Goal: Navigation & Orientation: Find specific page/section

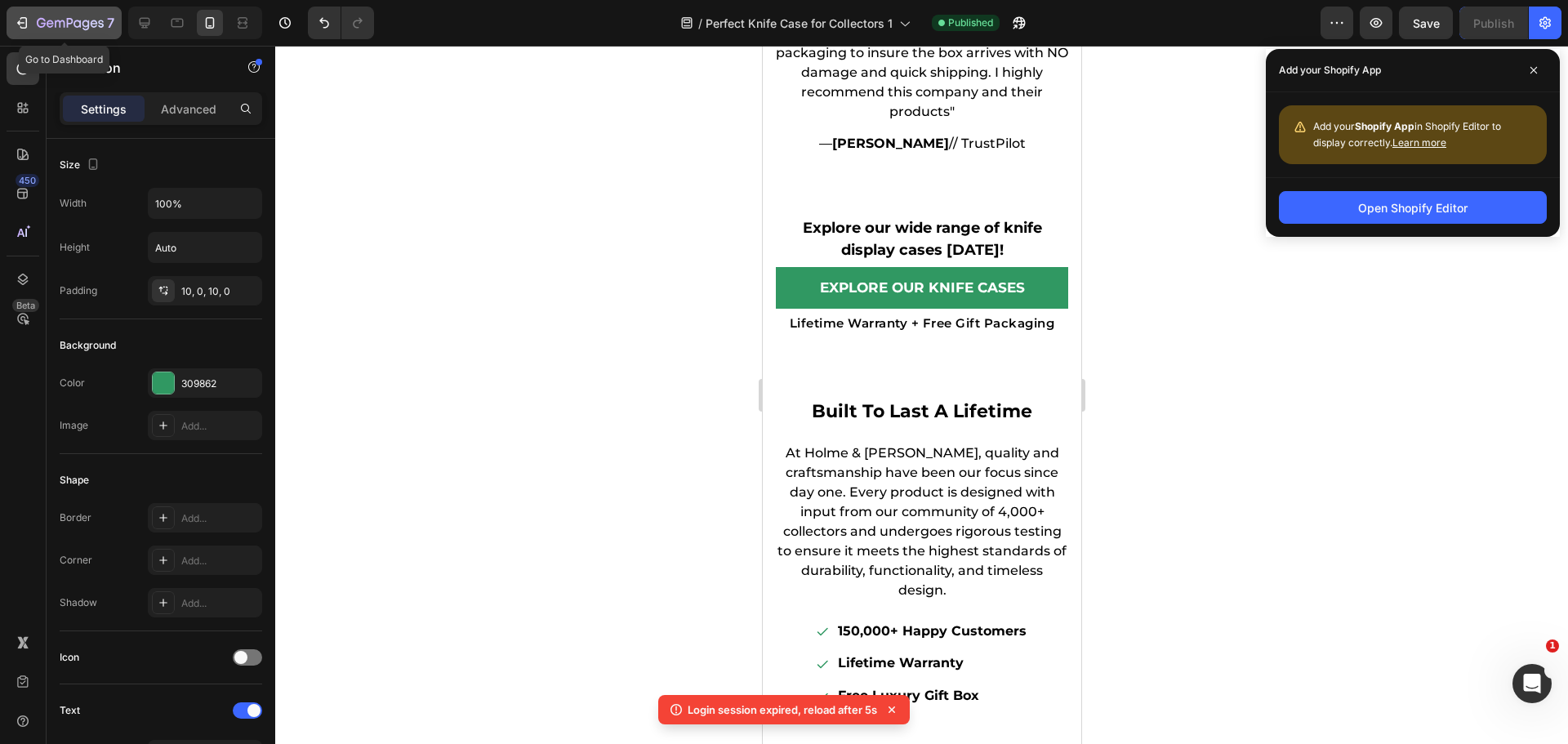
drag, startPoint x: 0, startPoint y: 0, endPoint x: 36, endPoint y: 17, distance: 39.8
click at [36, 17] on div "7" at bounding box center [64, 23] width 101 height 19
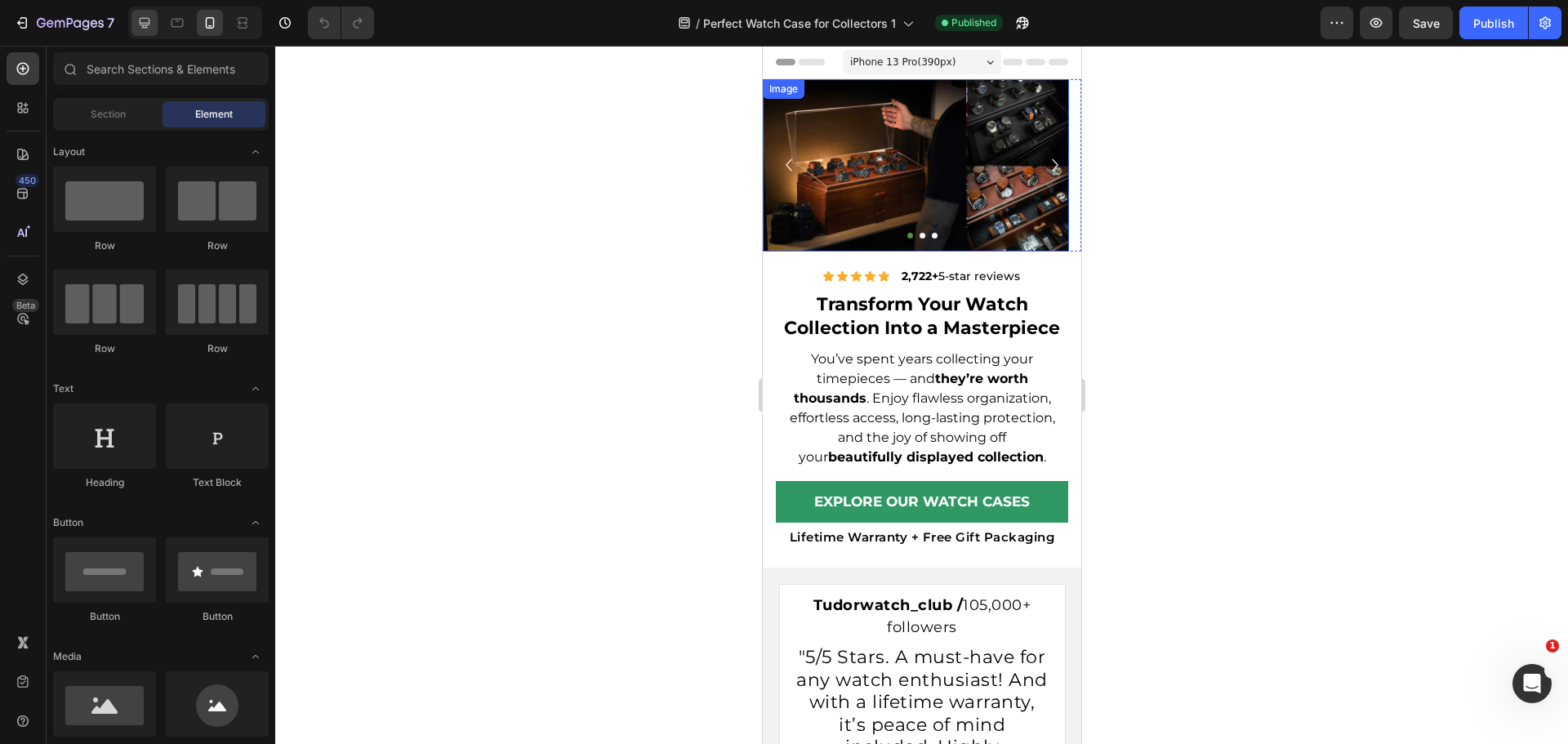
click at [158, 18] on div at bounding box center [145, 23] width 26 height 26
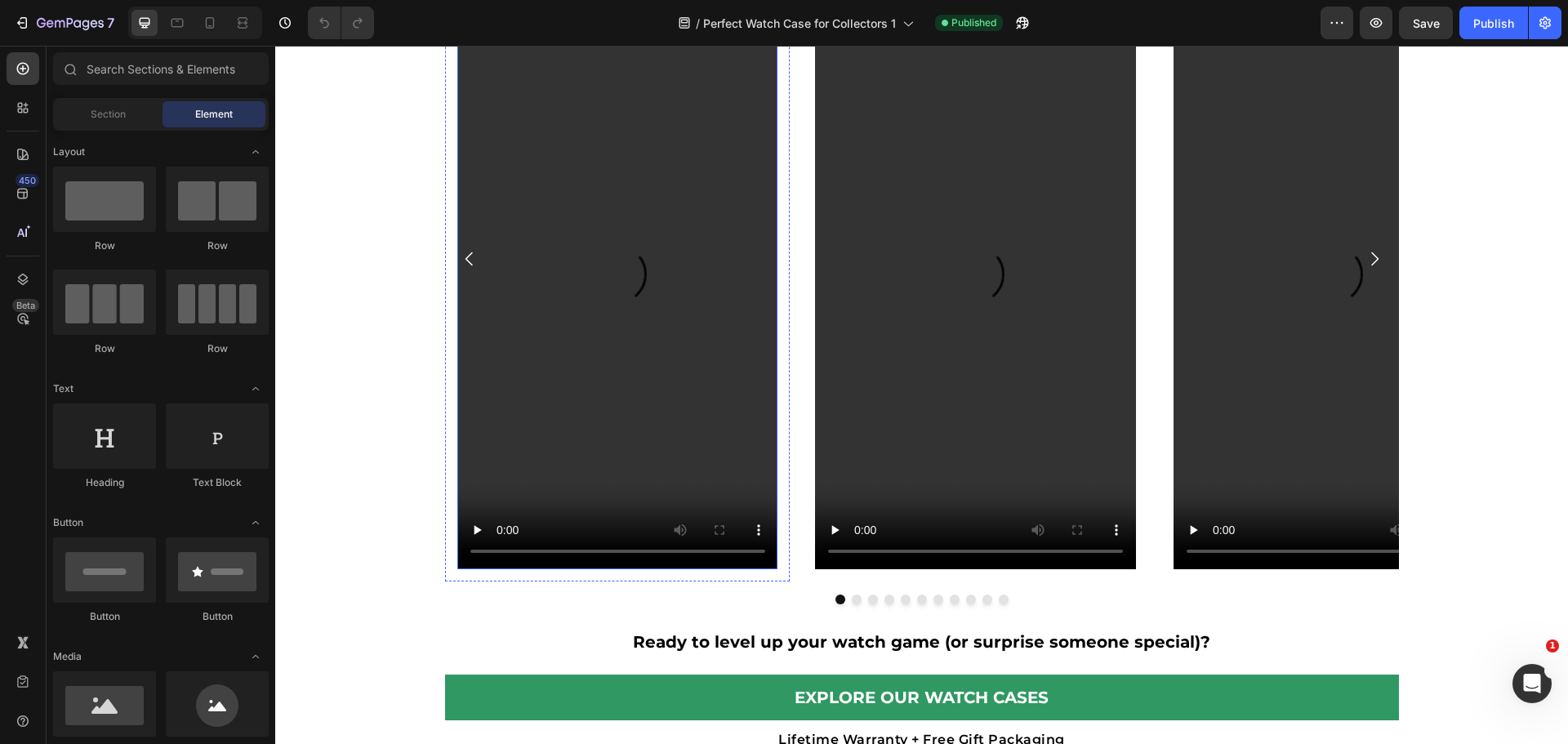
scroll to position [1062, 0]
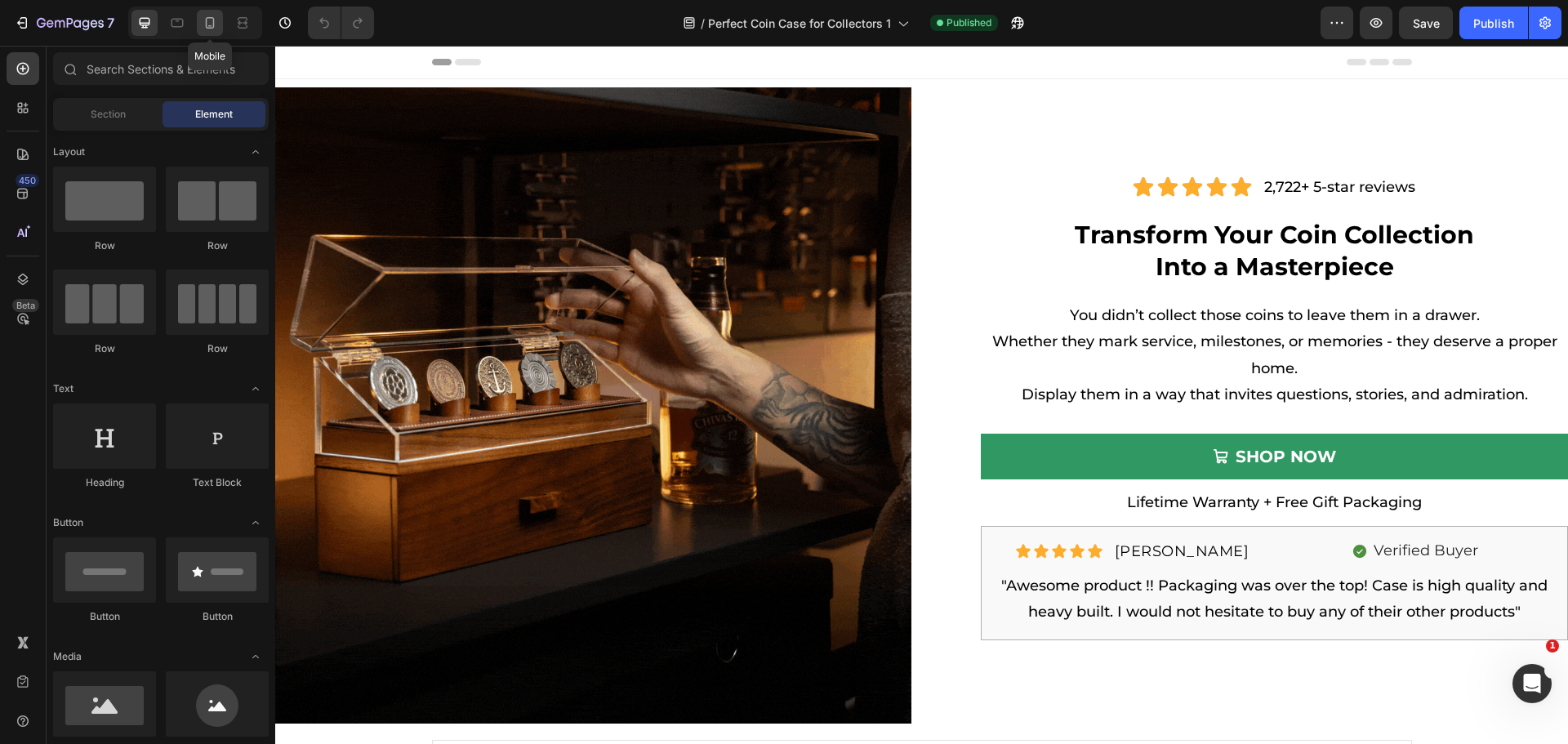
click at [207, 31] on div at bounding box center [210, 23] width 26 height 26
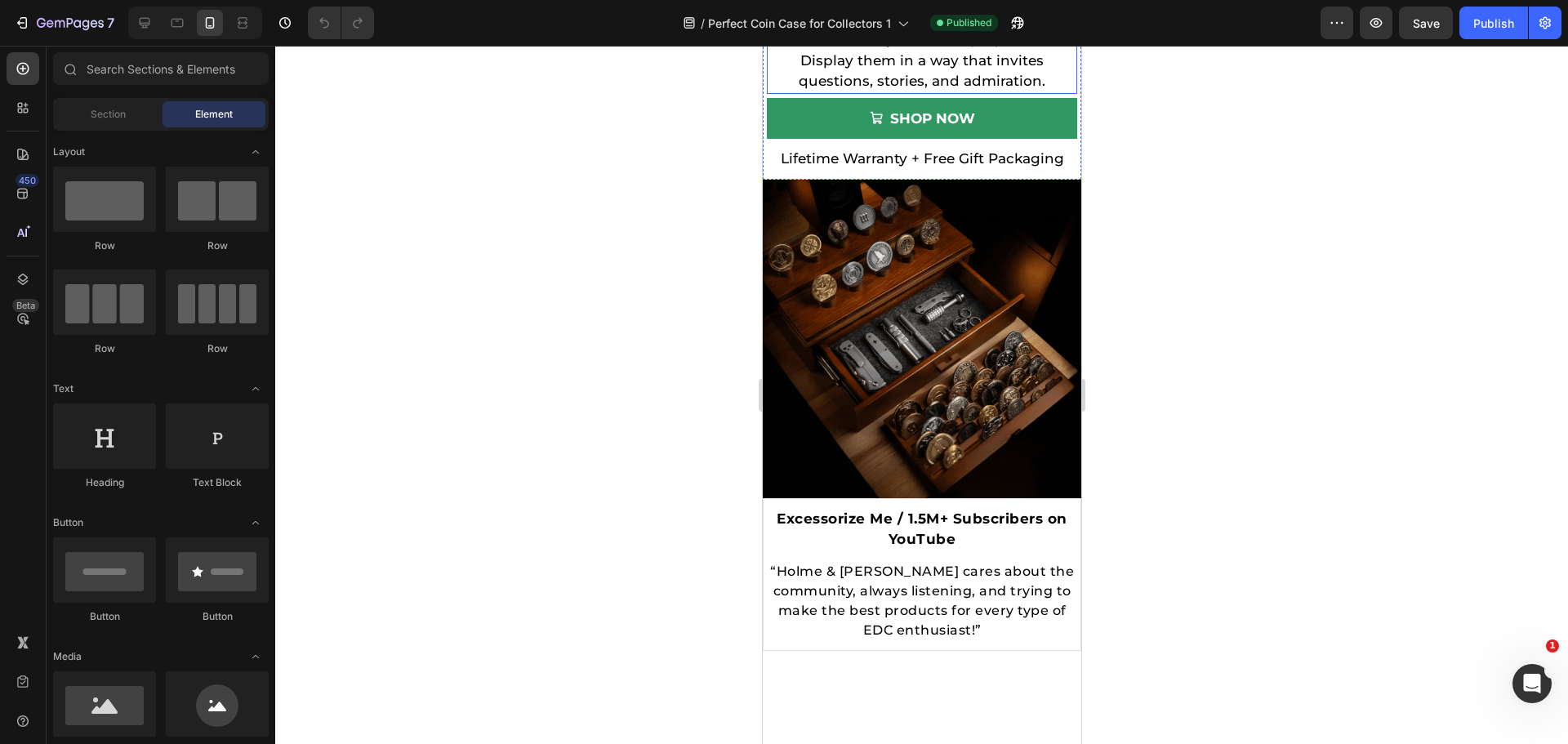
scroll to position [409, 0]
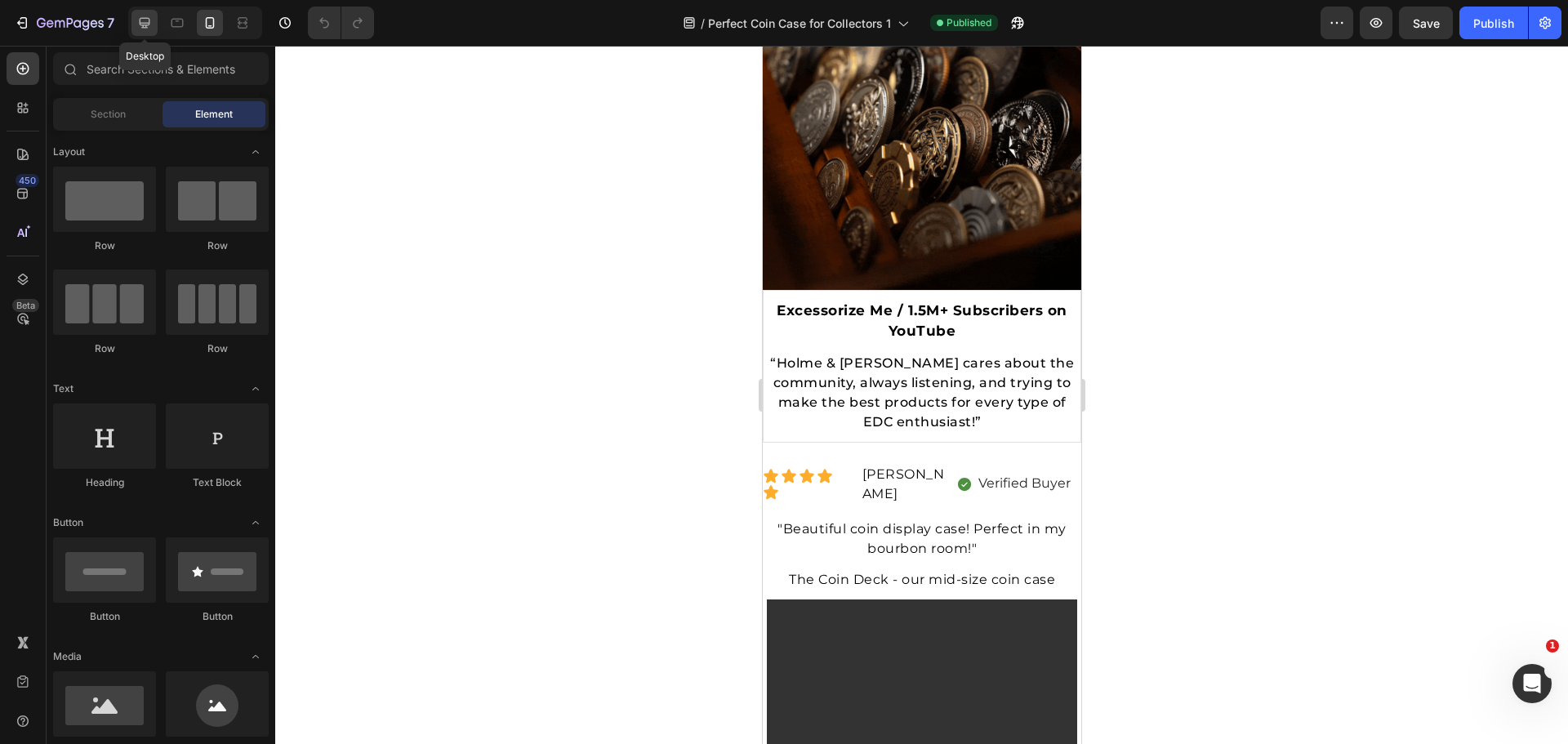
click at [149, 14] on div at bounding box center [145, 23] width 26 height 26
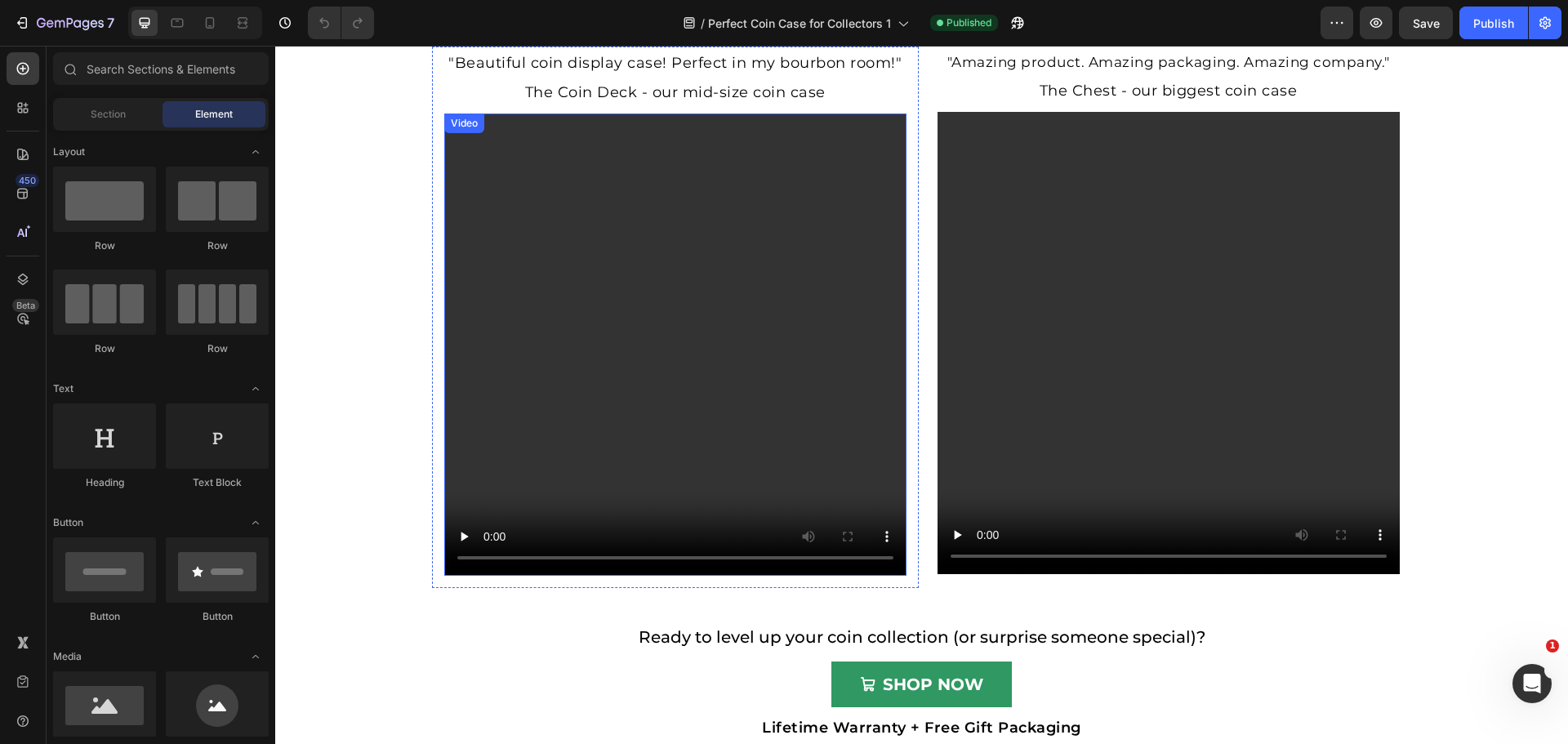
scroll to position [874, 0]
